Goal: Find specific page/section: Find specific page/section

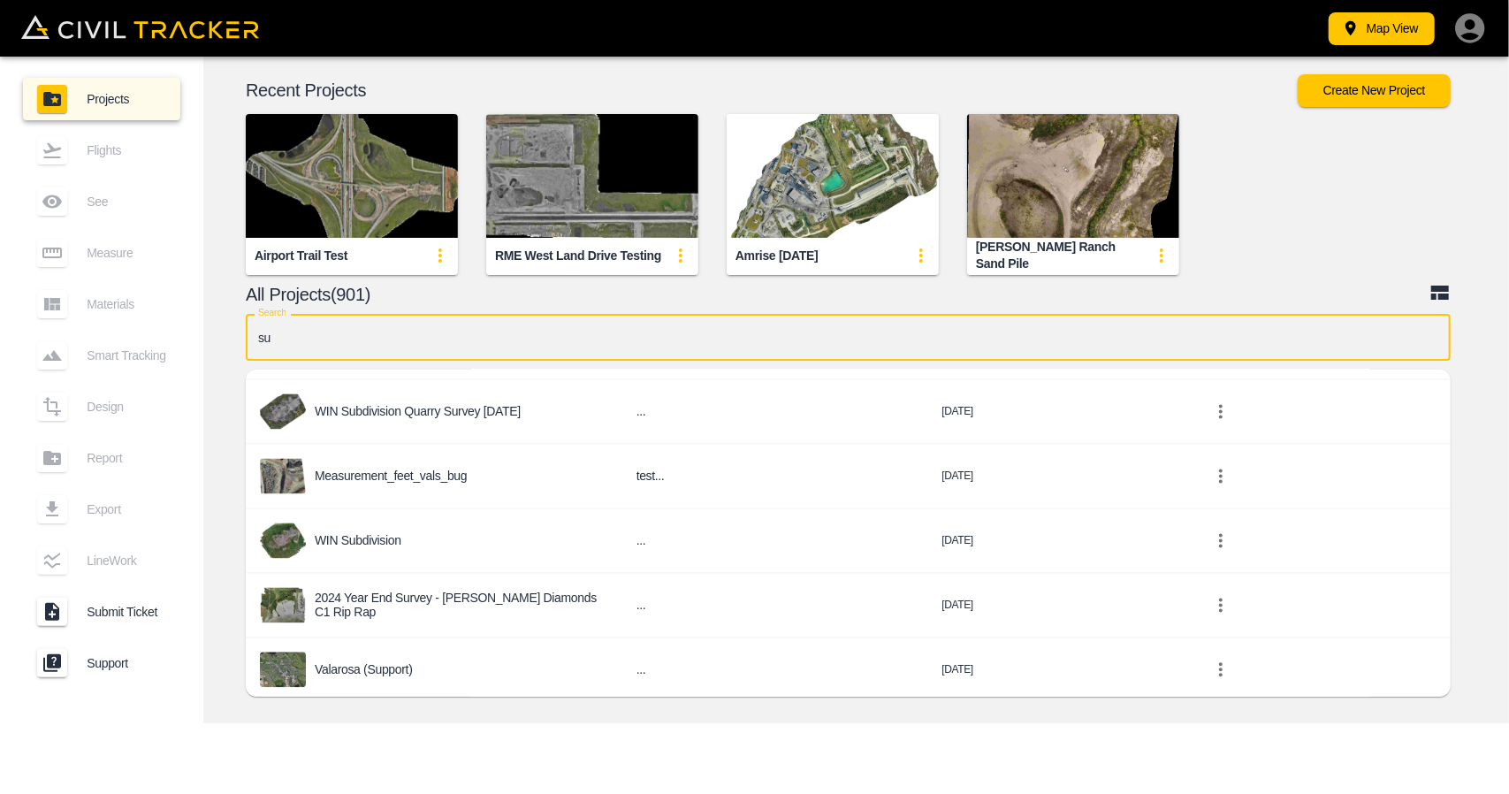
scroll to position [3006, 0]
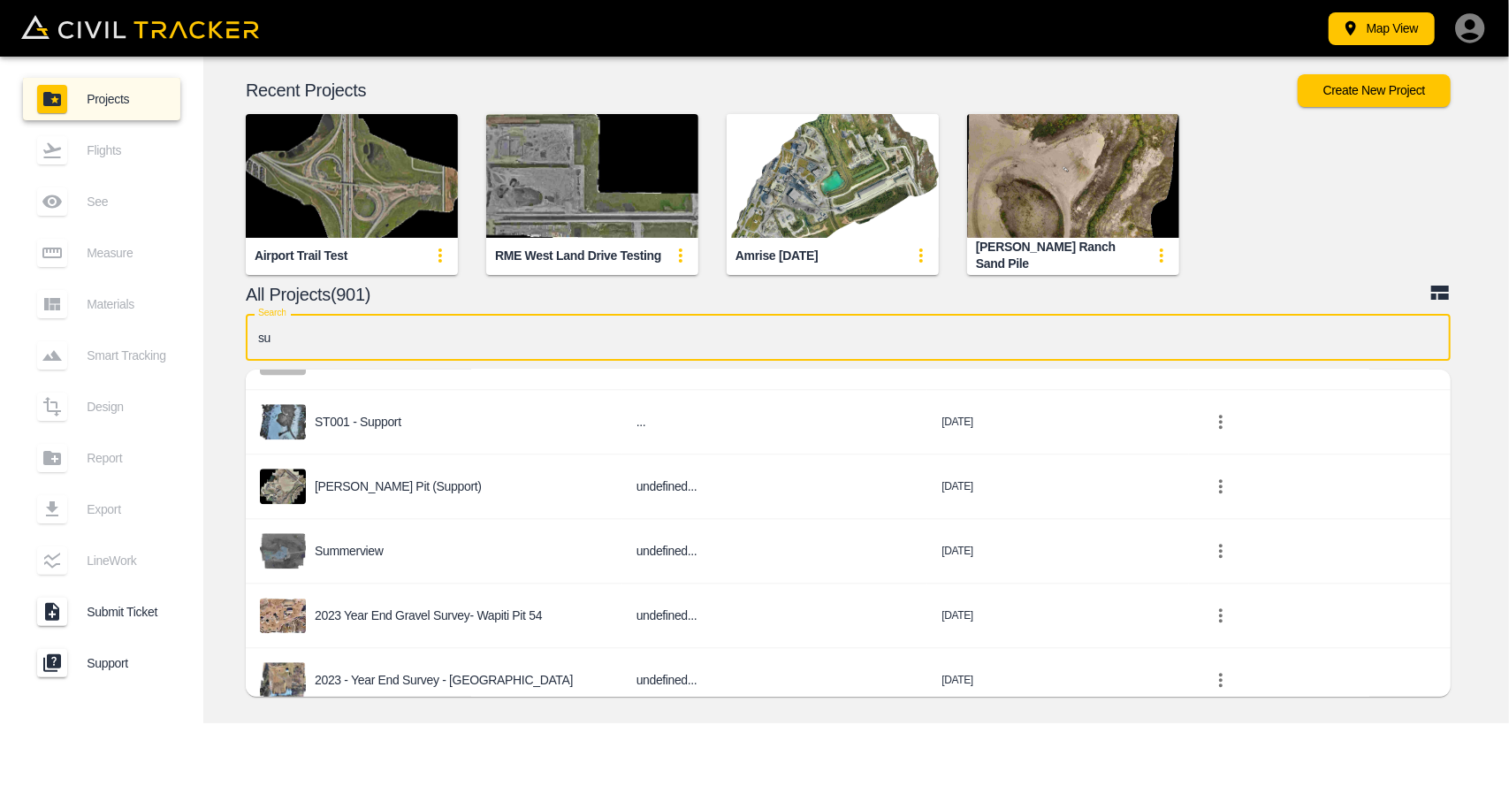
drag, startPoint x: 389, startPoint y: 333, endPoint x: 217, endPoint y: 326, distance: 171.7
click at [217, 326] on div "Search su Search PROJECTS DESCRIPTION DATE ACTION p WIN Quarry Survey [DATE] ..…" at bounding box center [856, 510] width 1299 height 392
paste input "Súgandisey"
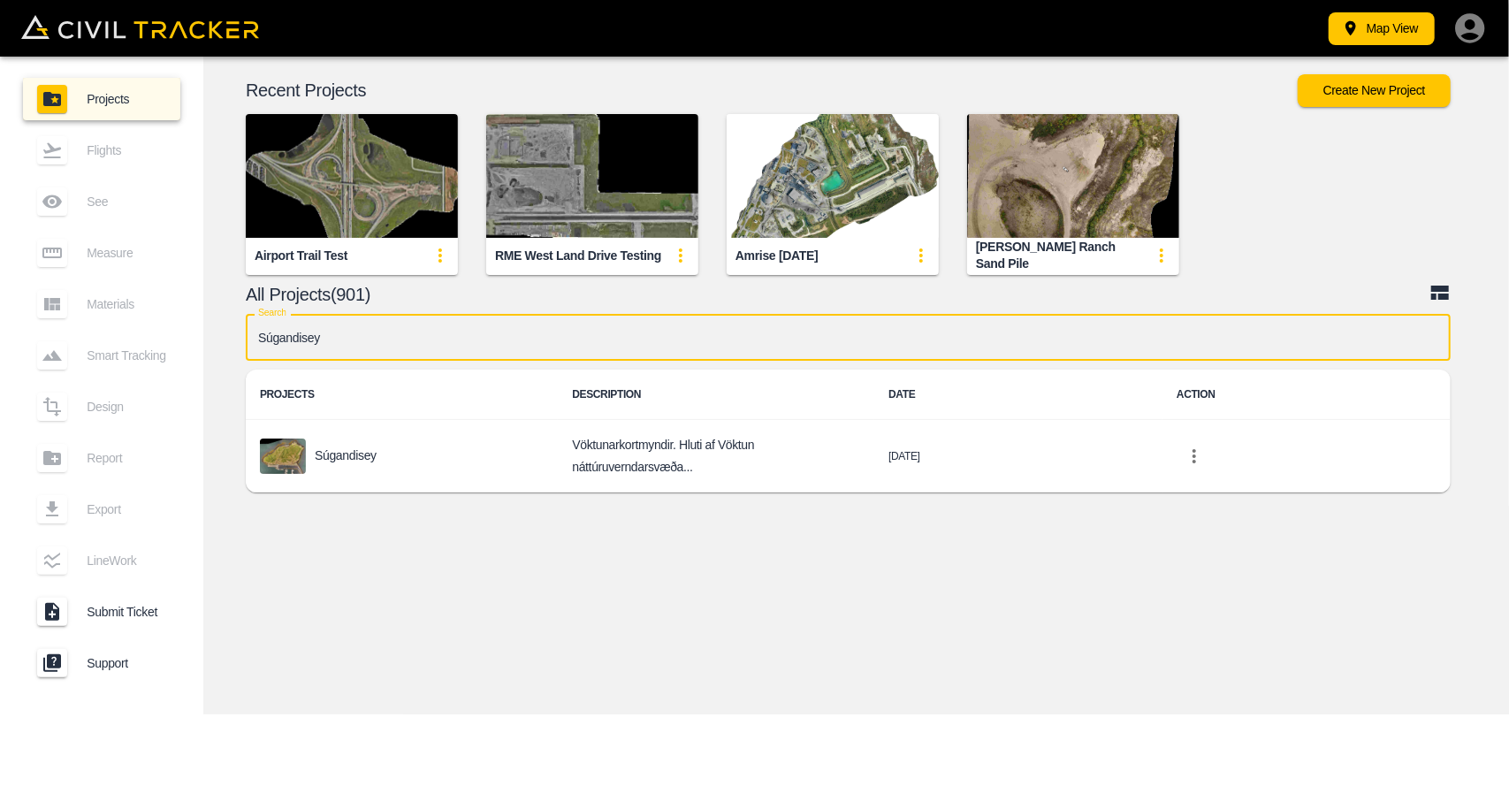
scroll to position [0, 0]
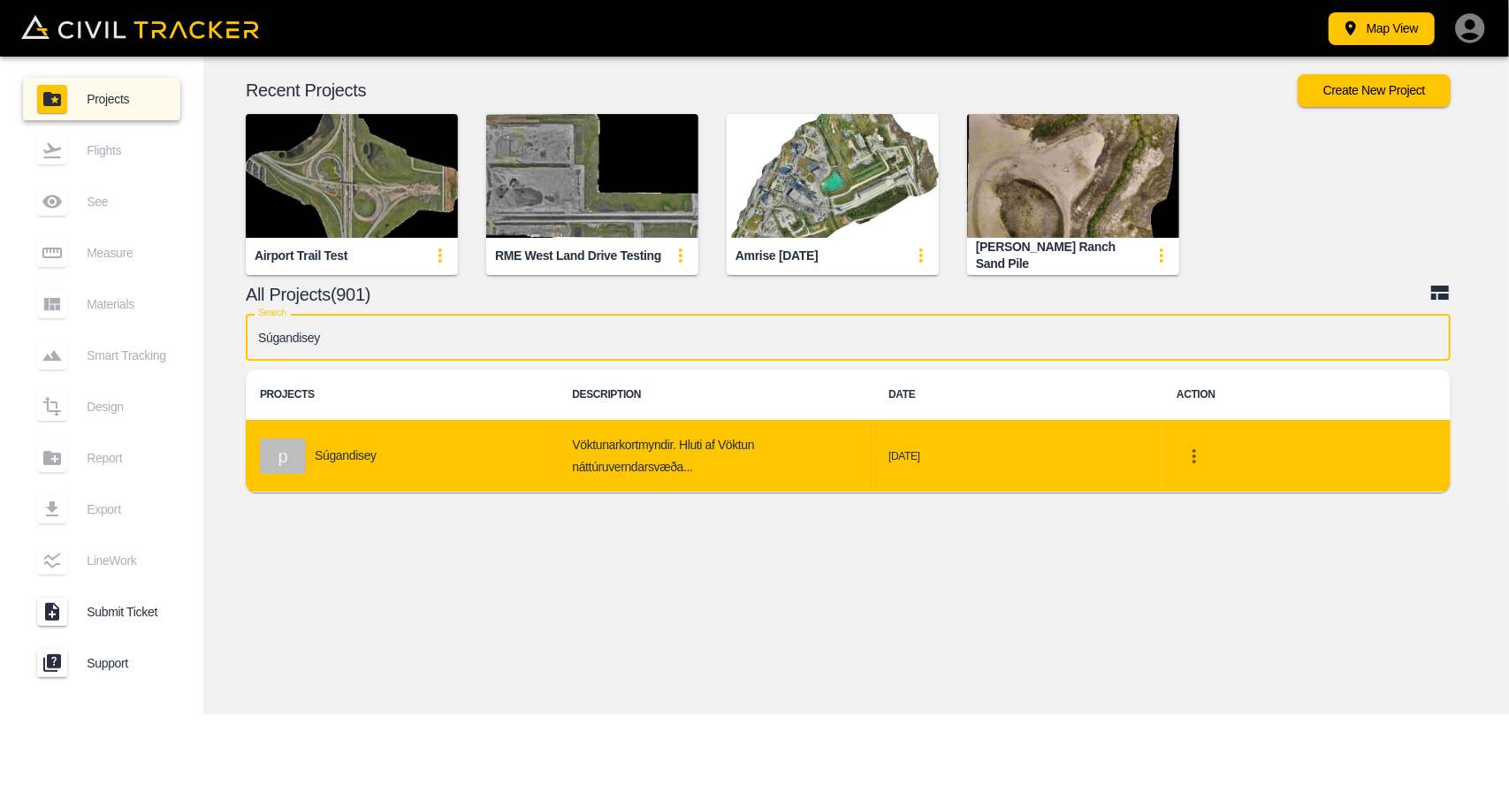
type input "Súgandisey"
click at [466, 462] on div "p Súgandisey" at bounding box center [402, 456] width 284 height 35
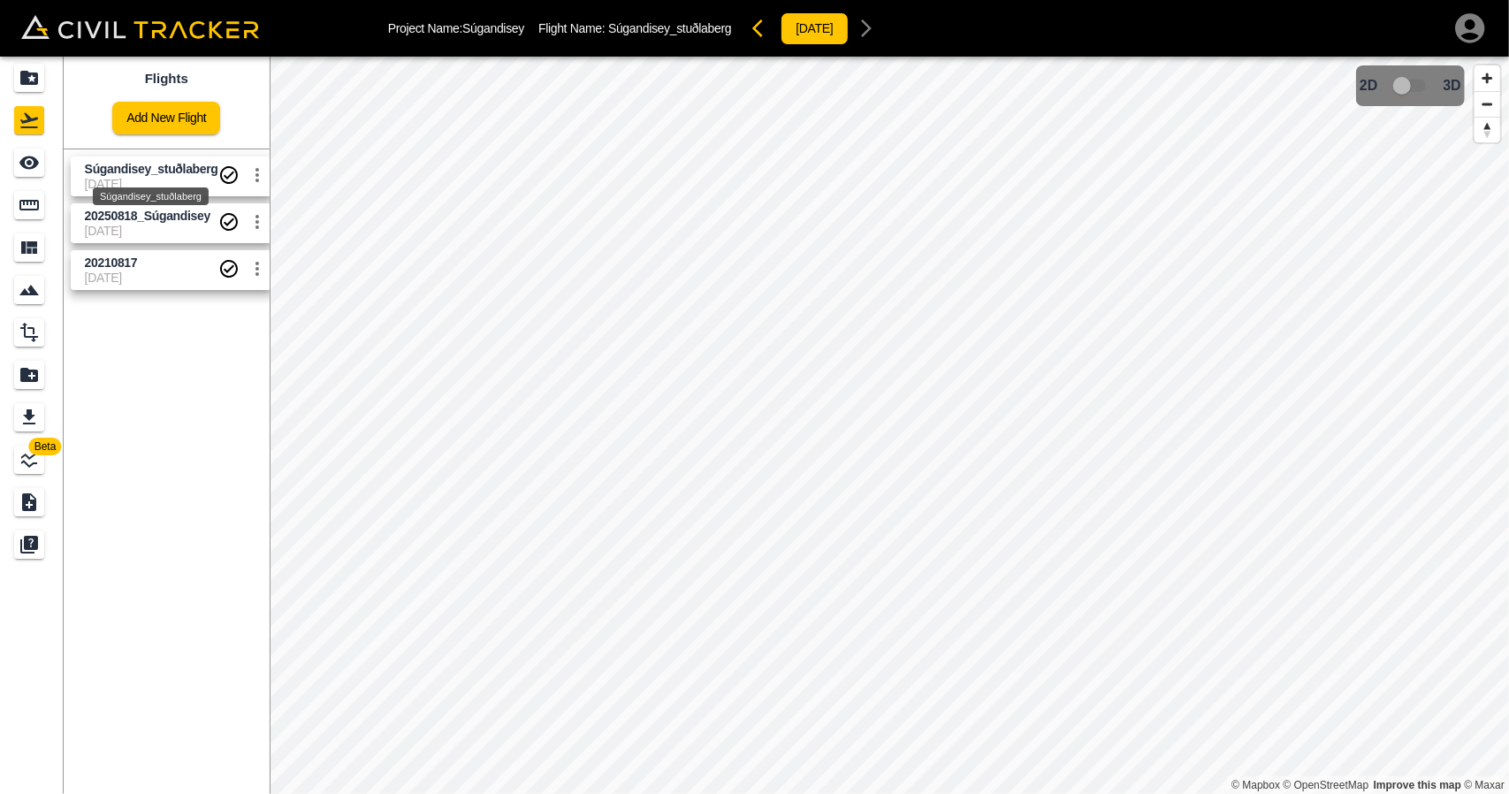
click at [117, 171] on span "Súgandisey_stuðlaberg" at bounding box center [151, 169] width 133 height 14
click at [1407, 91] on input "checkbox" at bounding box center [1402, 86] width 101 height 34
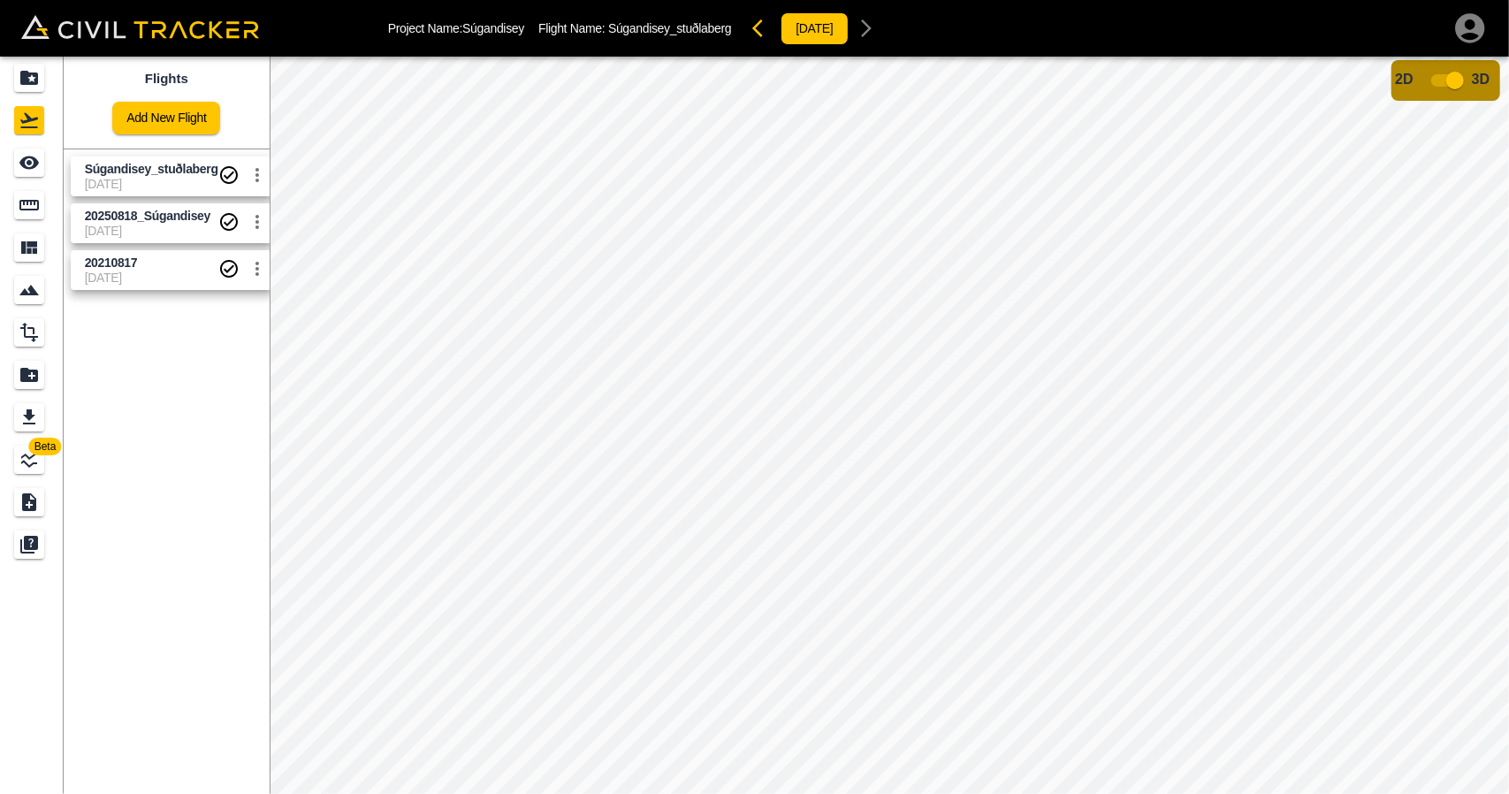
click at [1446, 80] on input "checkbox" at bounding box center [1455, 81] width 101 height 34
